Goal: Task Accomplishment & Management: Complete application form

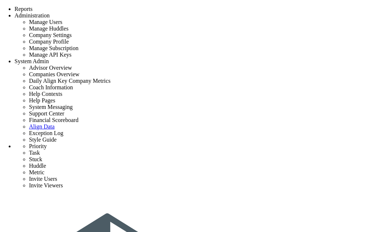
click at [237, 50] on li "[PERSON_NAME] Preconstruction" at bounding box center [286, 53] width 158 height 6
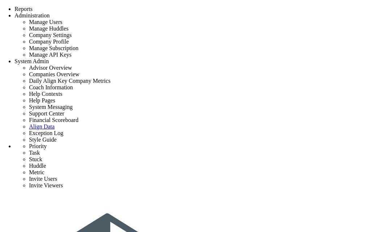
type input "formula test"
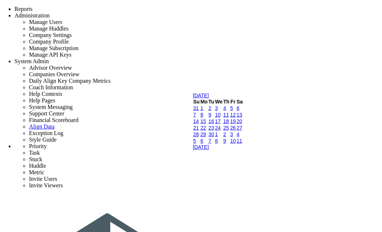
click at [221, 118] on link "10" at bounding box center [218, 115] width 6 height 6
type input "[DATE]"
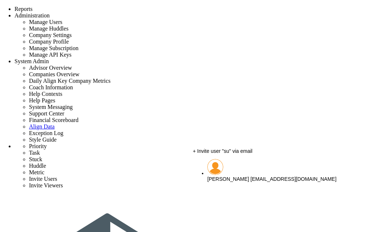
click at [228, 176] on span "[PERSON_NAME]" at bounding box center [228, 179] width 42 height 6
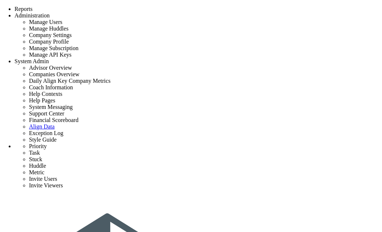
scroll to position [57, 0]
type input "[PERSON_NAME]"
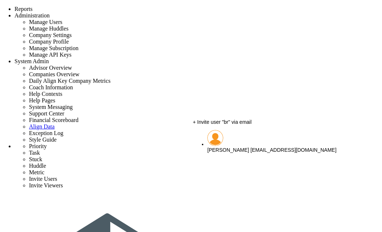
click at [223, 147] on div "Brook Bissinger bbissinger@aligntoday.com" at bounding box center [286, 150] width 158 height 6
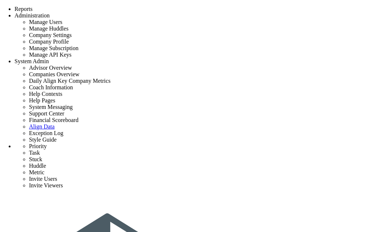
type input "[PERSON_NAME]"
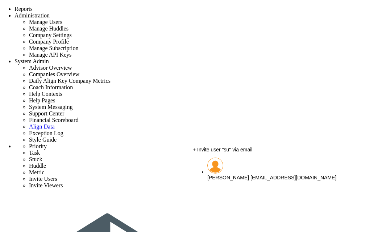
click at [235, 152] on div "+ Invite user "su" via email" at bounding box center [279, 150] width 173 height 6
click at [236, 174] on span "[PERSON_NAME]" at bounding box center [228, 177] width 42 height 6
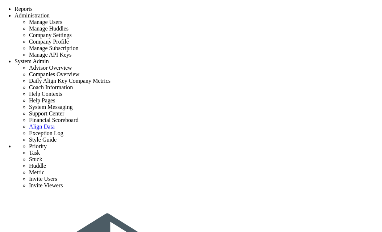
type input "[PERSON_NAME]"
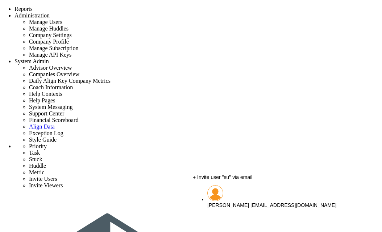
click at [229, 202] on span "[PERSON_NAME]" at bounding box center [228, 205] width 42 height 6
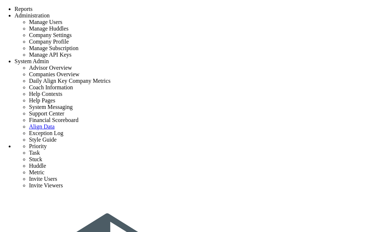
type input "[PERSON_NAME]"
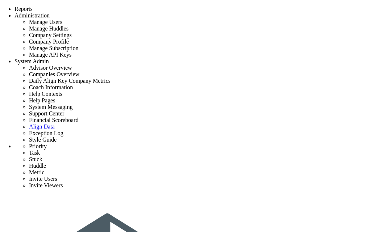
click at [246, 50] on li "[PERSON_NAME] Preconstruction" at bounding box center [286, 53] width 158 height 6
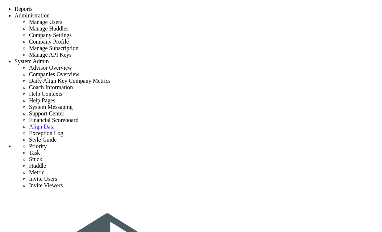
type input "formula test"
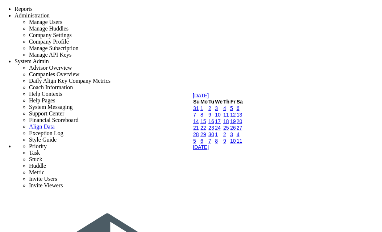
click at [221, 118] on link "10" at bounding box center [218, 115] width 6 height 6
type input "[DATE]"
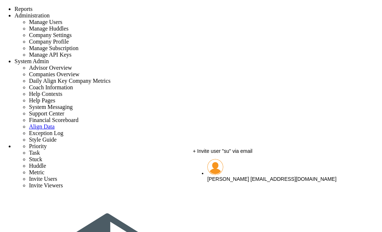
click at [229, 176] on div "[PERSON_NAME] [EMAIL_ADDRESS][DOMAIN_NAME]" at bounding box center [286, 179] width 158 height 6
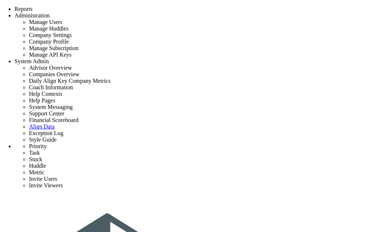
scroll to position [57, 0]
type input "[PERSON_NAME]"
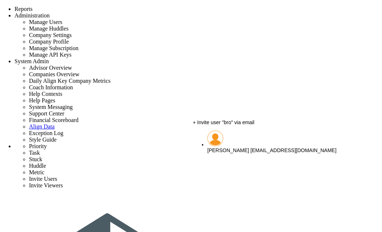
click at [228, 147] on span "[PERSON_NAME]" at bounding box center [228, 150] width 42 height 6
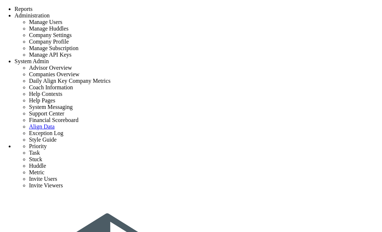
type input "[PERSON_NAME]"
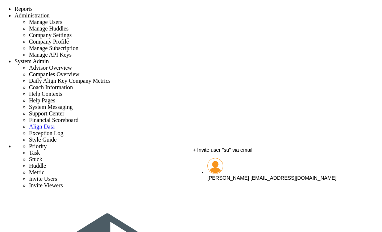
click at [228, 175] on div "[PERSON_NAME] [EMAIL_ADDRESS][DOMAIN_NAME]" at bounding box center [286, 178] width 158 height 6
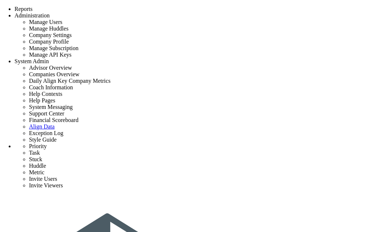
type input "[PERSON_NAME]"
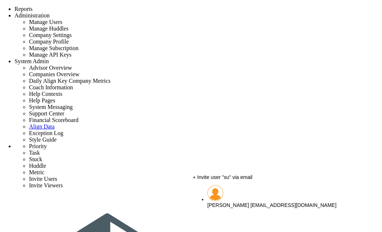
click at [230, 202] on span "[PERSON_NAME]" at bounding box center [228, 205] width 42 height 6
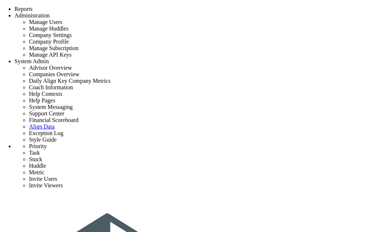
type input "[PERSON_NAME]"
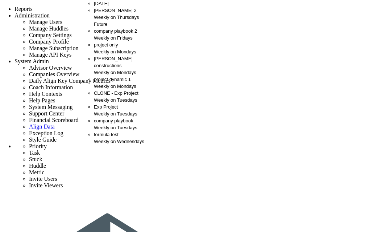
scroll to position [28, 0]
click at [98, 137] on span "formula test" at bounding box center [106, 134] width 25 height 5
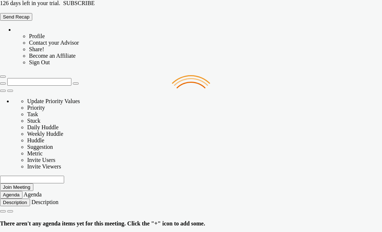
type input "[DATE]"
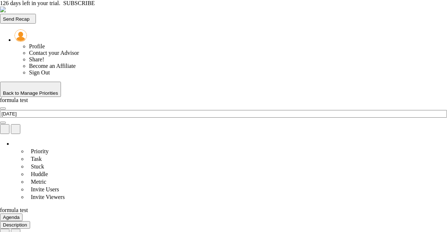
type input "[DATE]"
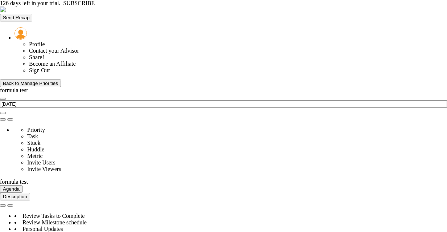
type input "Budget Alignment - formula test"
type input "[PERSON_NAME]"
radio input "true"
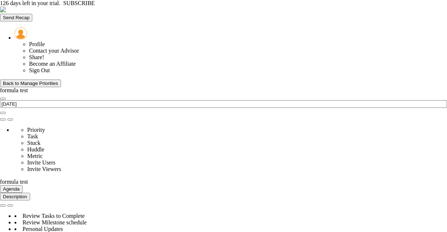
type input "98"
type input "100"
type input "103"
type input "110"
type input "0"
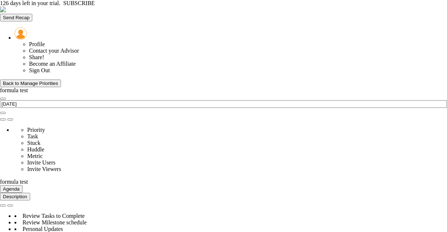
type input "Budget Alignment - formula test"
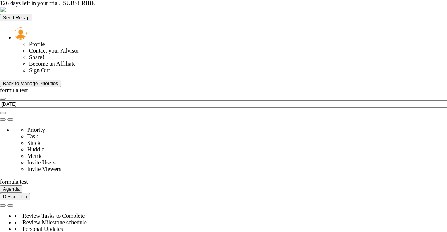
click at [0, 0] on input "0" at bounding box center [0, 0] width 0 height 0
type input "1"
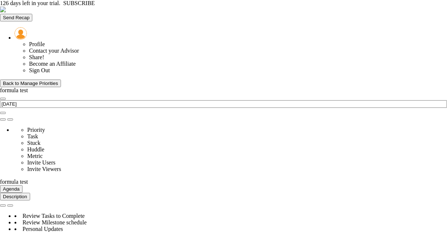
type input "2"
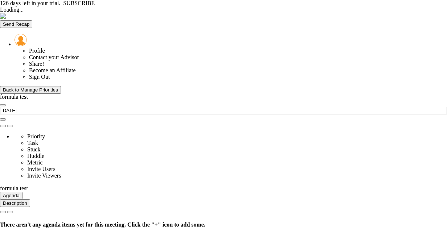
type input "[DATE]"
